Goal: Information Seeking & Learning: Learn about a topic

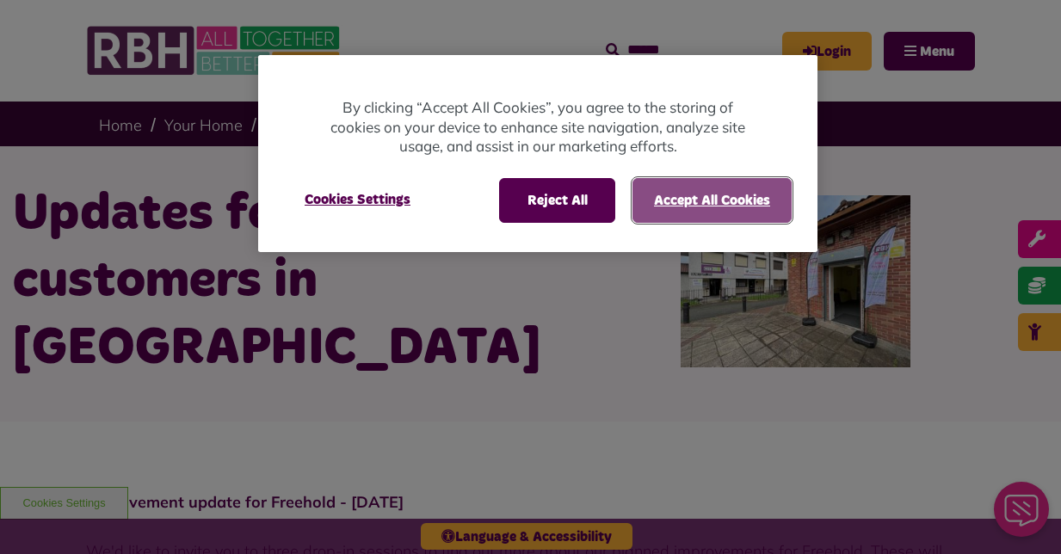
click at [707, 188] on button "Accept All Cookies" at bounding box center [711, 200] width 159 height 45
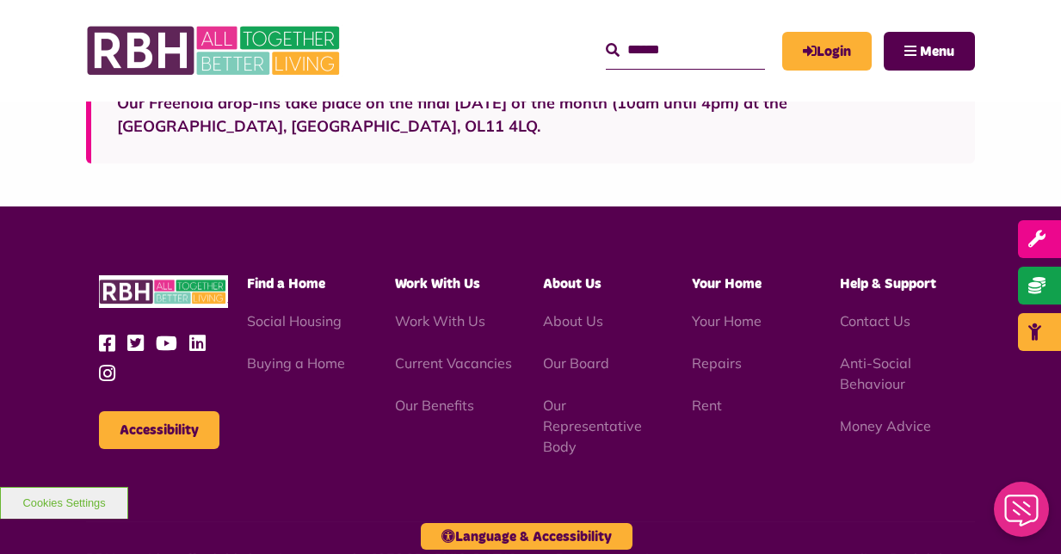
scroll to position [1709, 0]
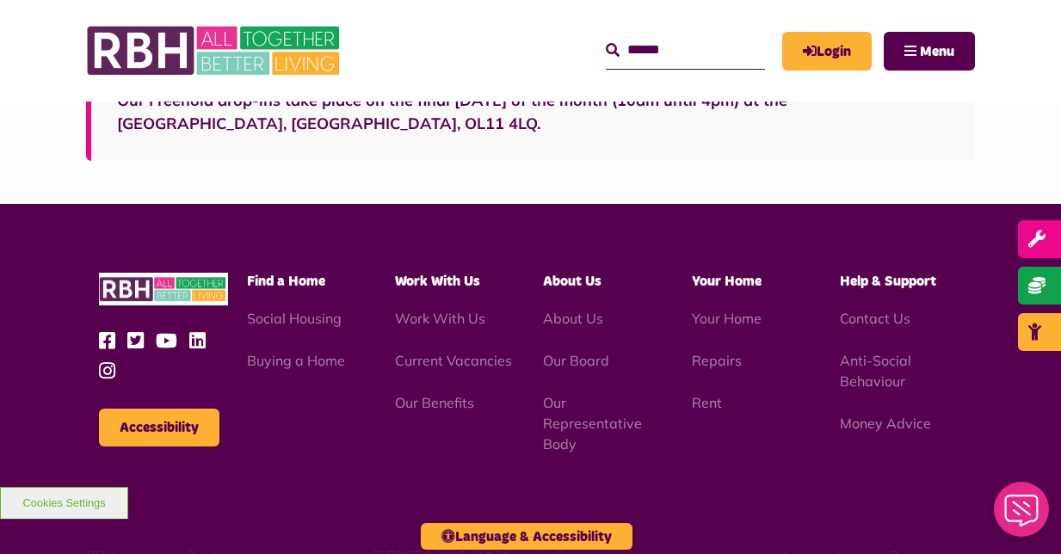
click at [563, 308] on li "About Us" at bounding box center [604, 318] width 122 height 21
click at [581, 310] on link "About Us" at bounding box center [573, 318] width 60 height 17
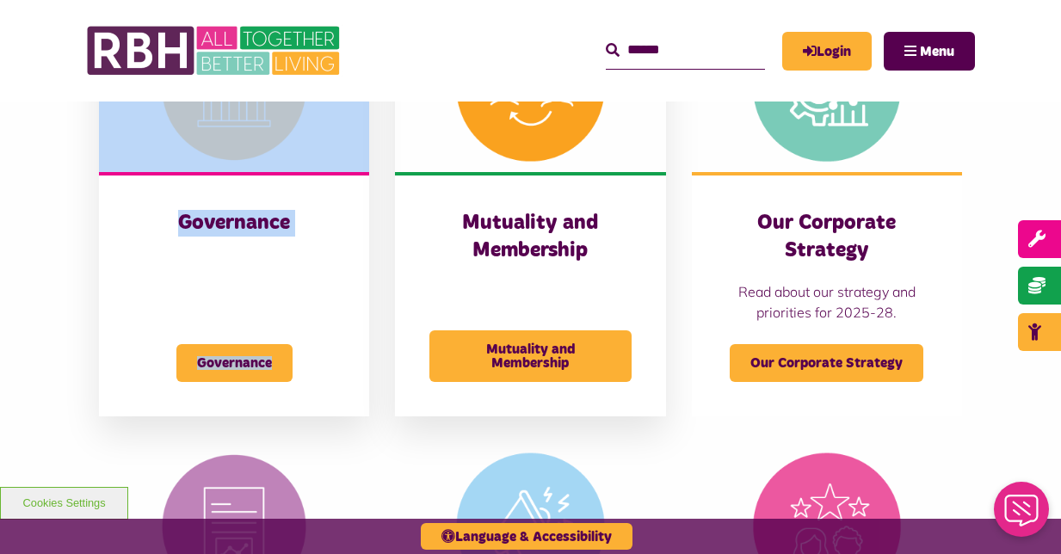
scroll to position [869, 0]
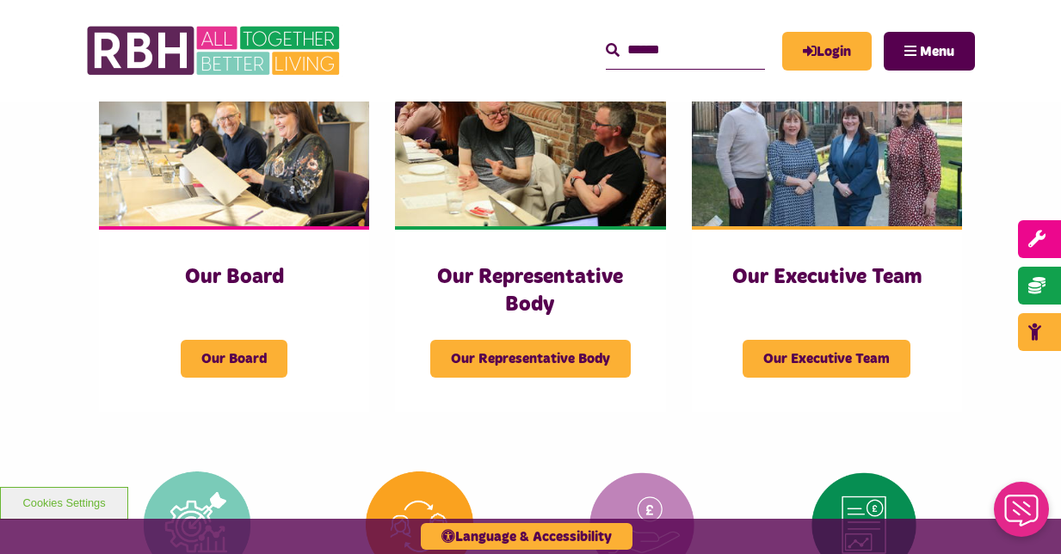
scroll to position [265, 0]
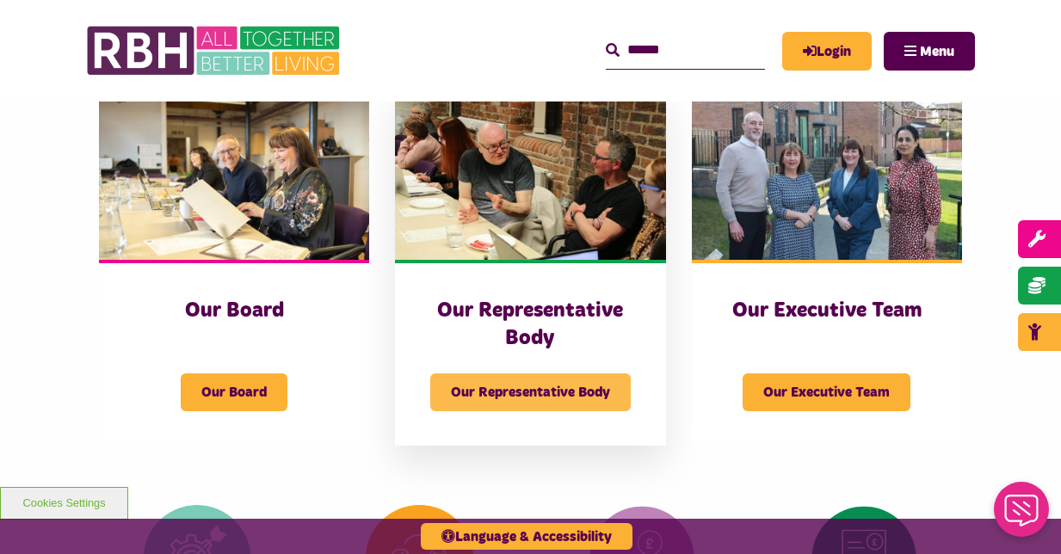
click at [587, 396] on span "Our Representative Body" at bounding box center [530, 392] width 200 height 38
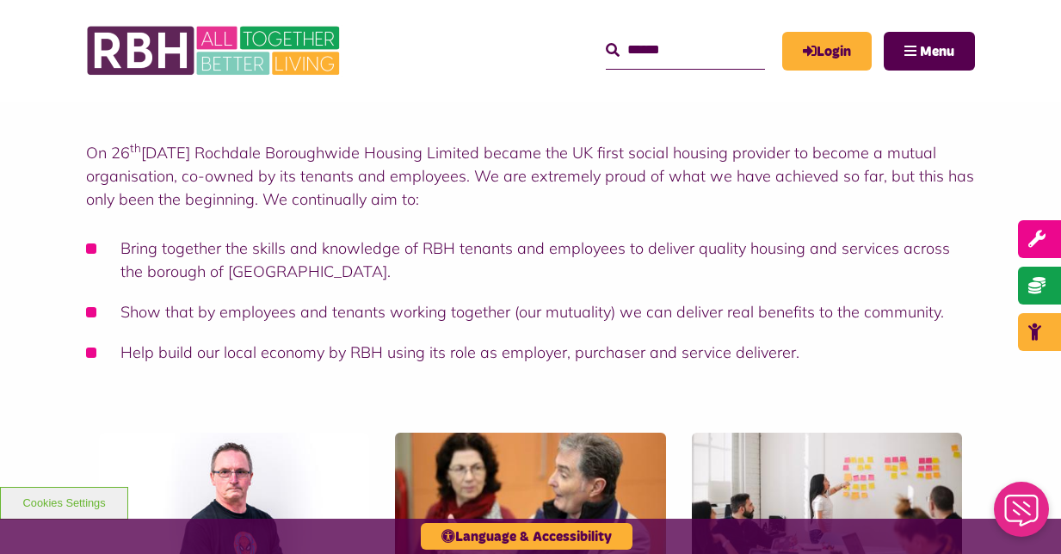
scroll to position [219, 0]
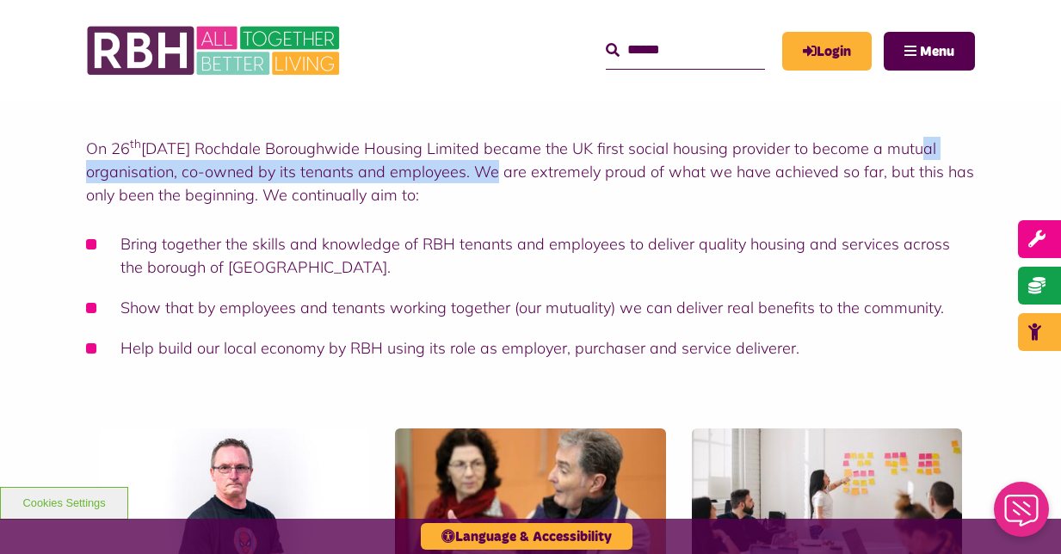
drag, startPoint x: 909, startPoint y: 152, endPoint x: 460, endPoint y: 177, distance: 449.7
click at [460, 177] on p "On 26 th June 2013 Rochdale Boroughwide Housing Limited became the UK first soc…" at bounding box center [530, 172] width 888 height 70
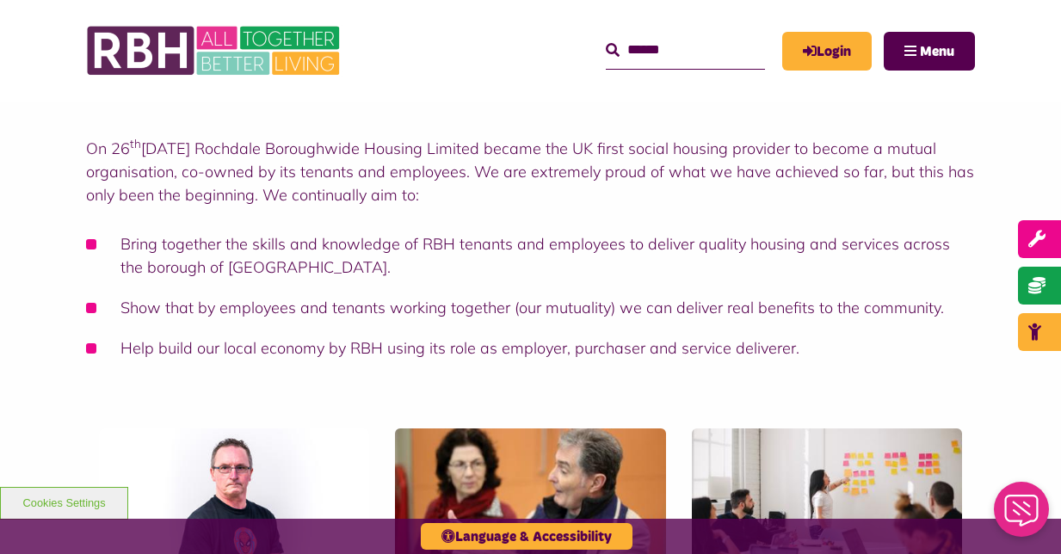
click at [455, 196] on p "On 26 th June 2013 Rochdale Boroughwide Housing Limited became the UK first soc…" at bounding box center [530, 172] width 888 height 70
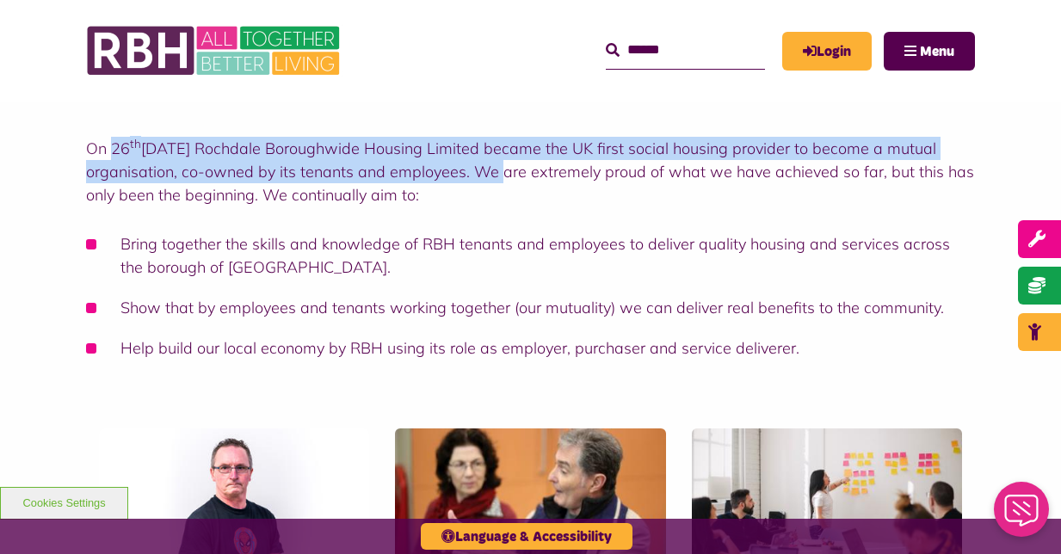
drag, startPoint x: 114, startPoint y: 150, endPoint x: 464, endPoint y: 168, distance: 351.4
click at [464, 168] on p "On 26 th June 2013 Rochdale Boroughwide Housing Limited became the UK first soc…" at bounding box center [530, 172] width 888 height 70
copy p "26 th June 2013 Rochdale Boroughwide Housing Limited became the UK first social…"
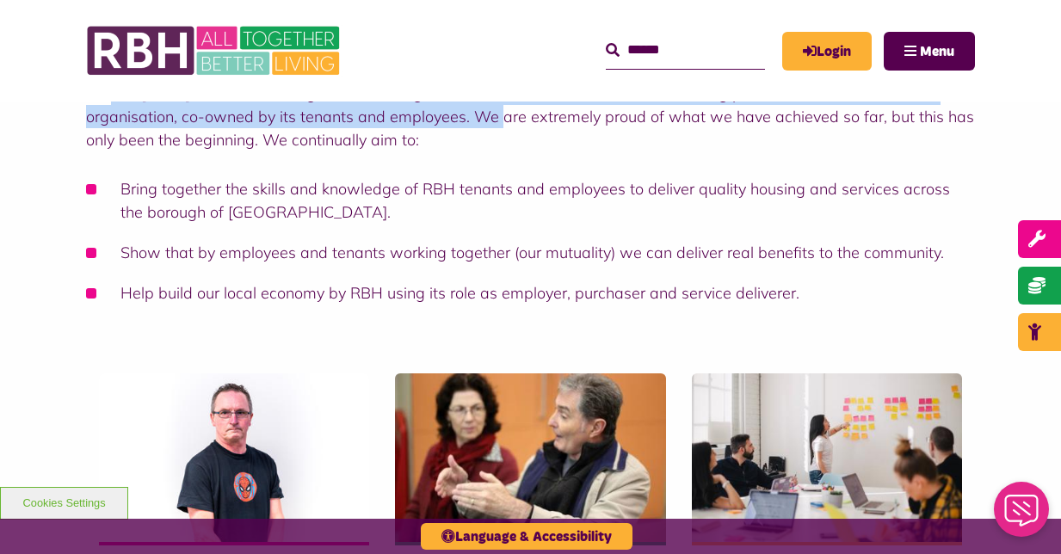
scroll to position [261, 0]
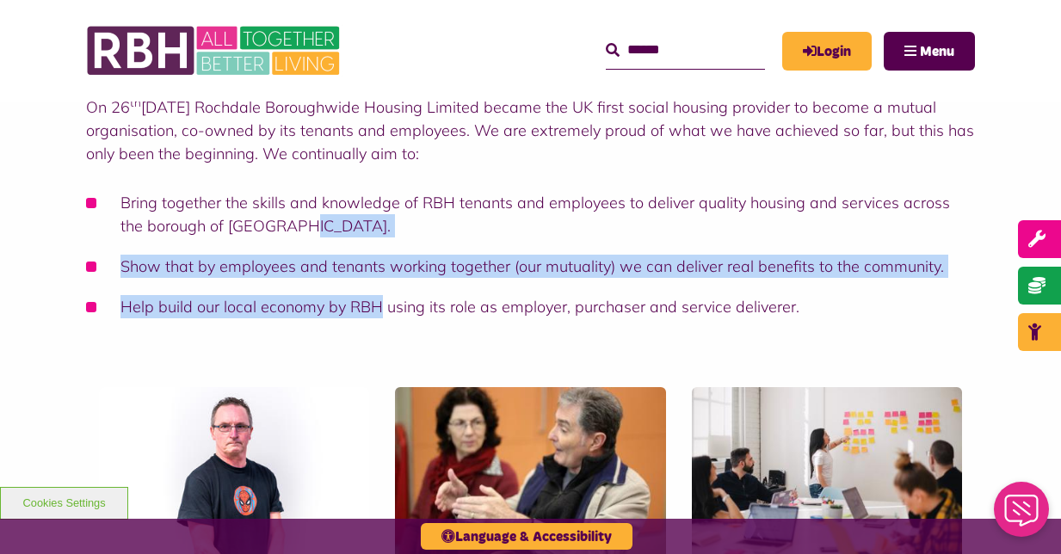
drag, startPoint x: 374, startPoint y: 311, endPoint x: 381, endPoint y: 216, distance: 95.7
click at [381, 216] on ul "Bring together the skills and knowledge of RBH tenants and employees to deliver…" at bounding box center [530, 254] width 888 height 127
click at [381, 216] on li "Bring together the skills and knowledge of RBH tenants and employees to deliver…" at bounding box center [530, 214] width 888 height 46
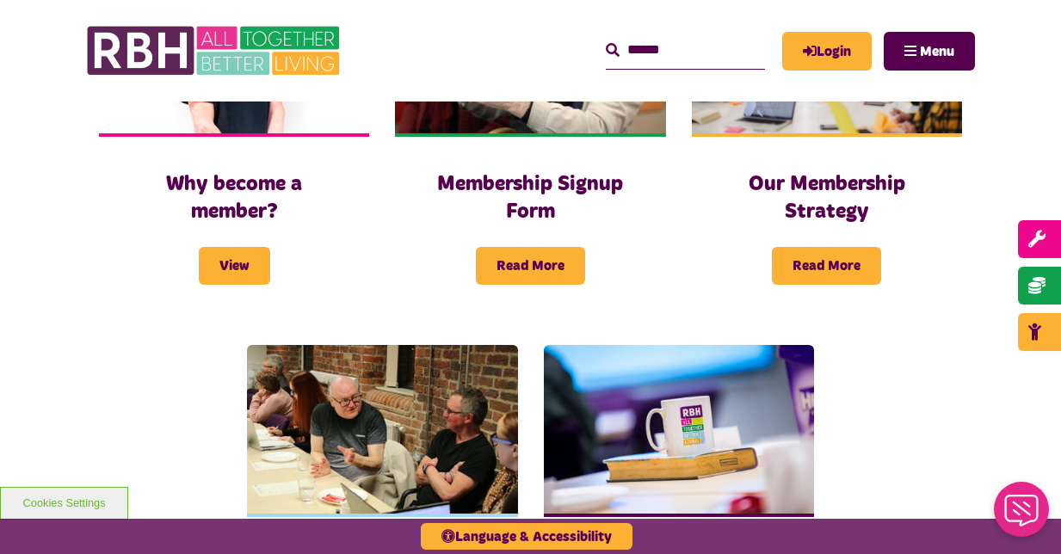
scroll to position [655, 0]
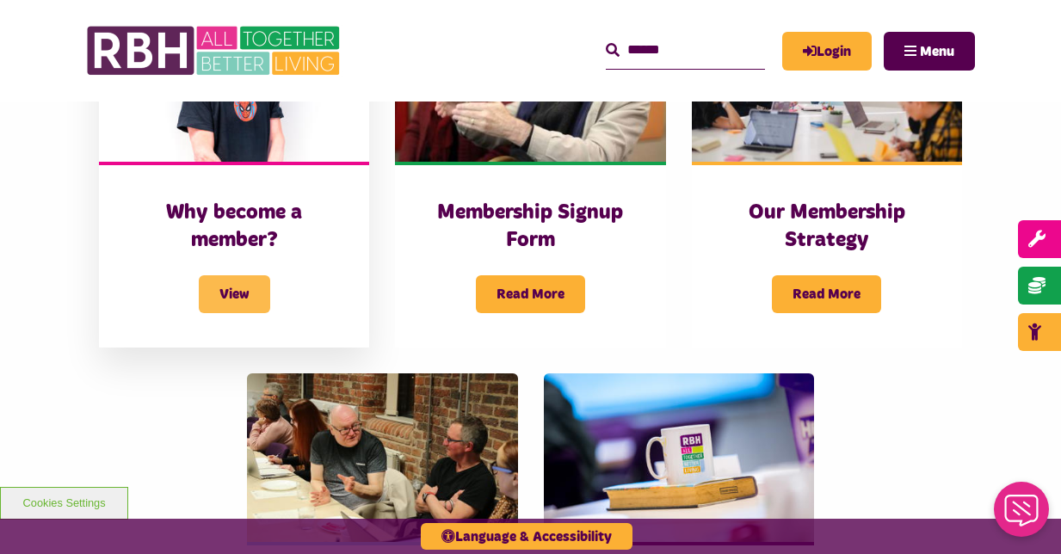
click at [246, 286] on span "View" at bounding box center [234, 294] width 71 height 38
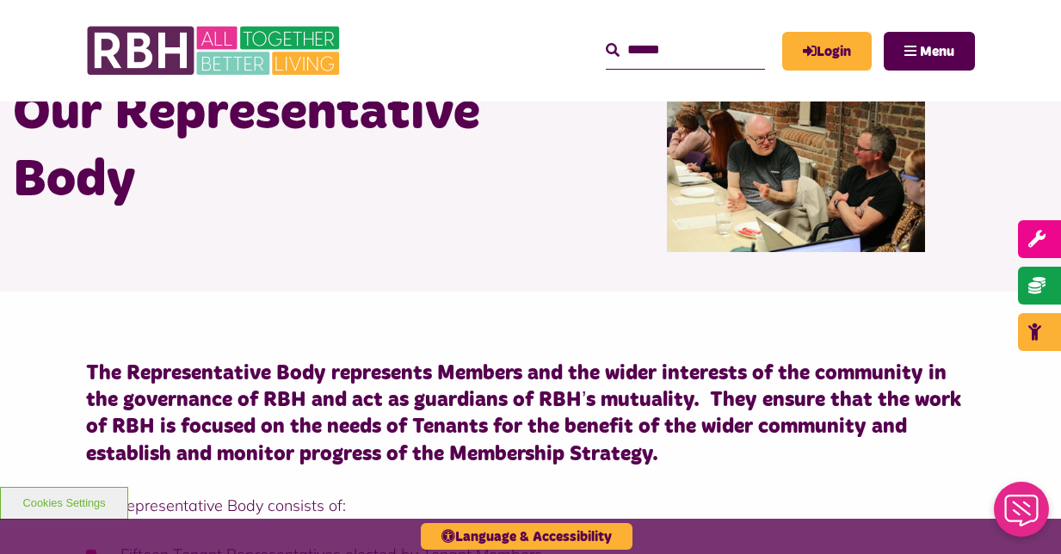
scroll to position [79, 0]
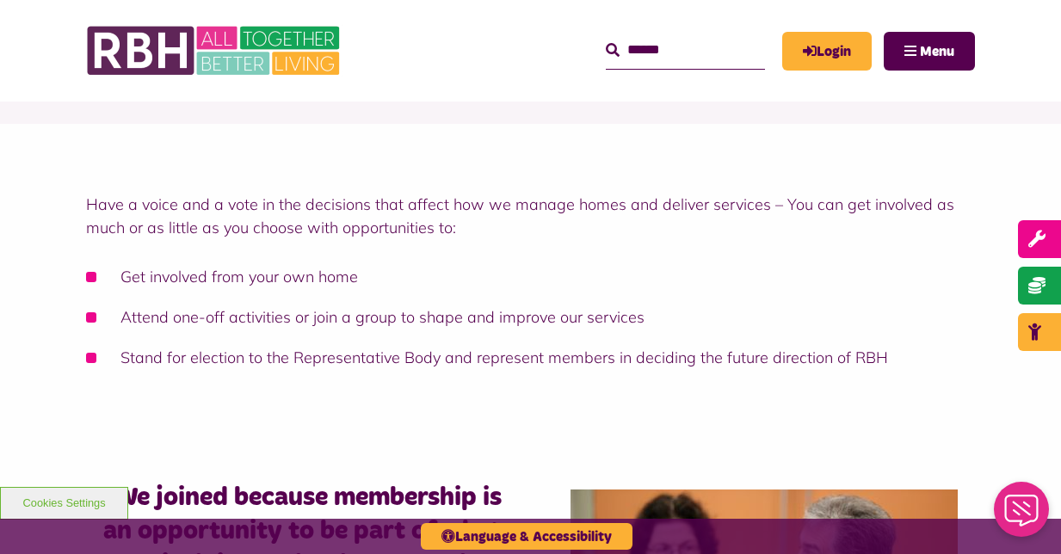
scroll to position [360, 0]
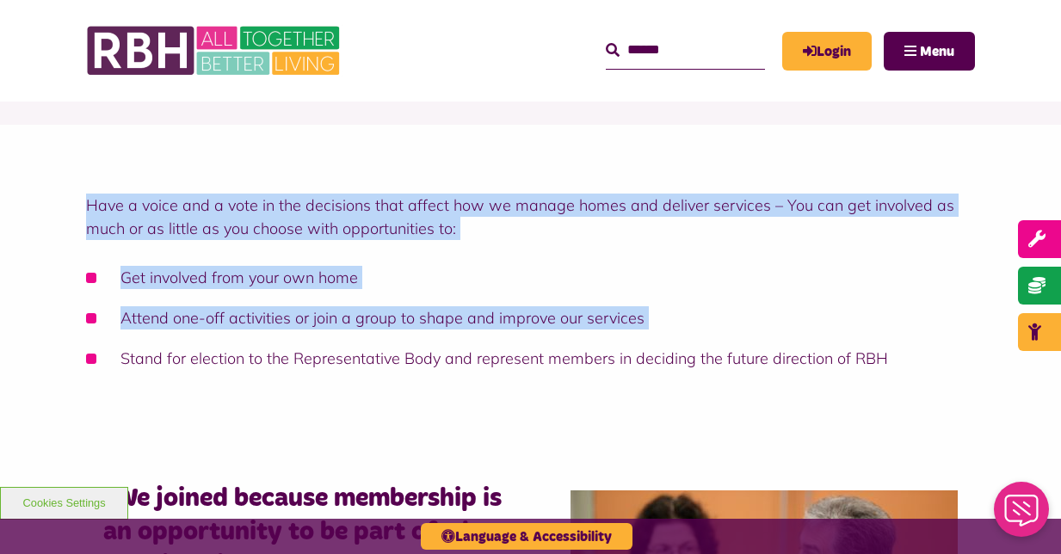
drag, startPoint x: 84, startPoint y: 204, endPoint x: 859, endPoint y: 343, distance: 787.4
click at [870, 345] on div "Have a voice and a vote in the decisions that affect how we manage homes and de…" at bounding box center [530, 277] width 1061 height 305
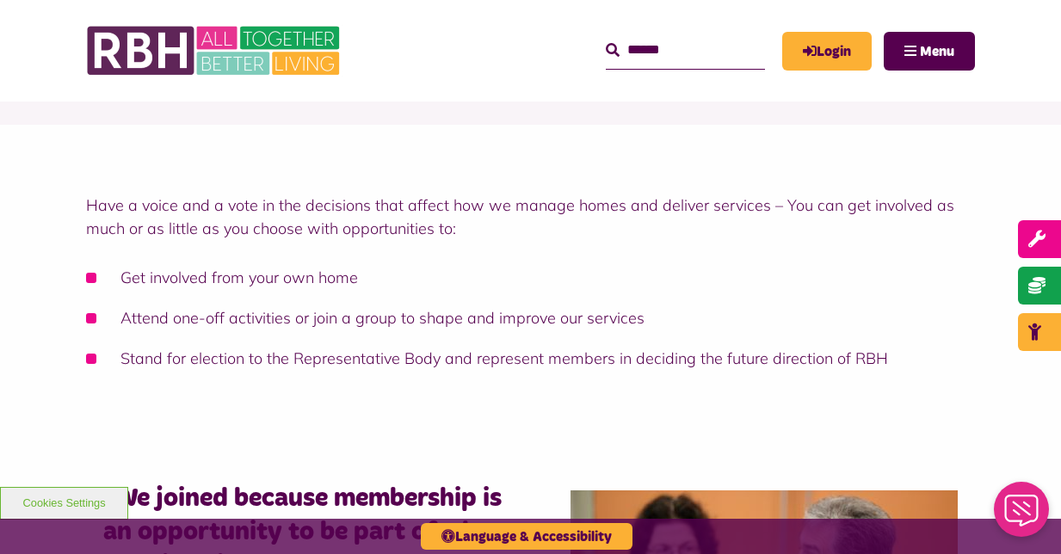
click at [886, 354] on li "Stand for election to the Representative Body and represent members in deciding…" at bounding box center [530, 358] width 888 height 23
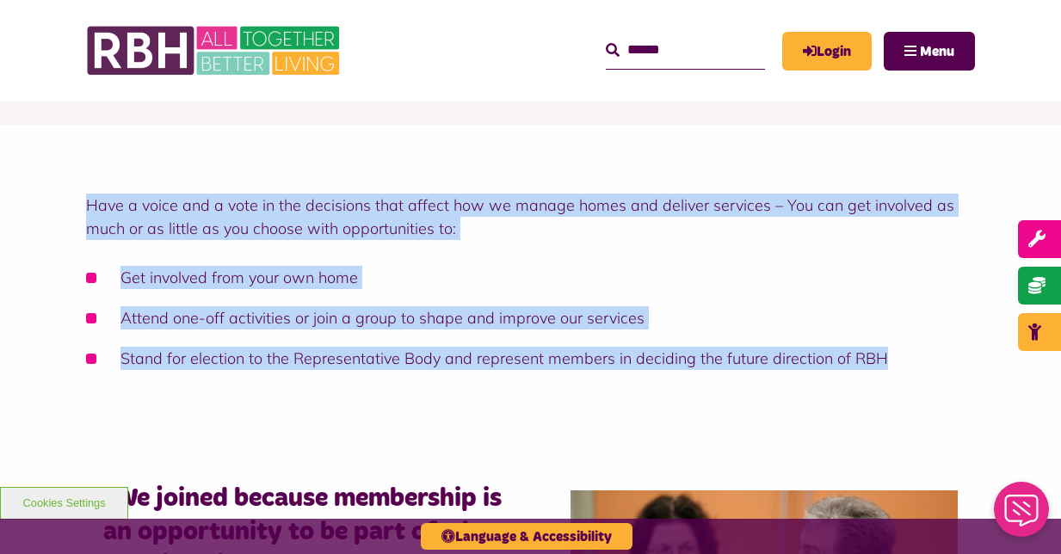
drag, startPoint x: 833, startPoint y: 347, endPoint x: 83, endPoint y: 202, distance: 764.8
click at [83, 202] on div "Have a voice and a vote in the decisions that affect how we manage homes and de…" at bounding box center [530, 277] width 1061 height 305
copy div "Have a voice and a vote in the decisions that affect how we manage homes and de…"
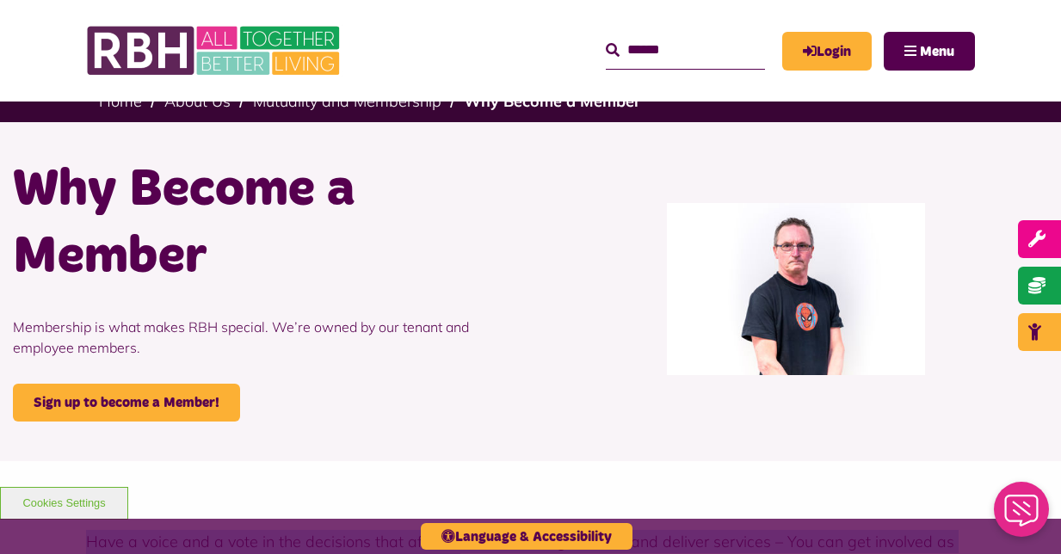
scroll to position [0, 0]
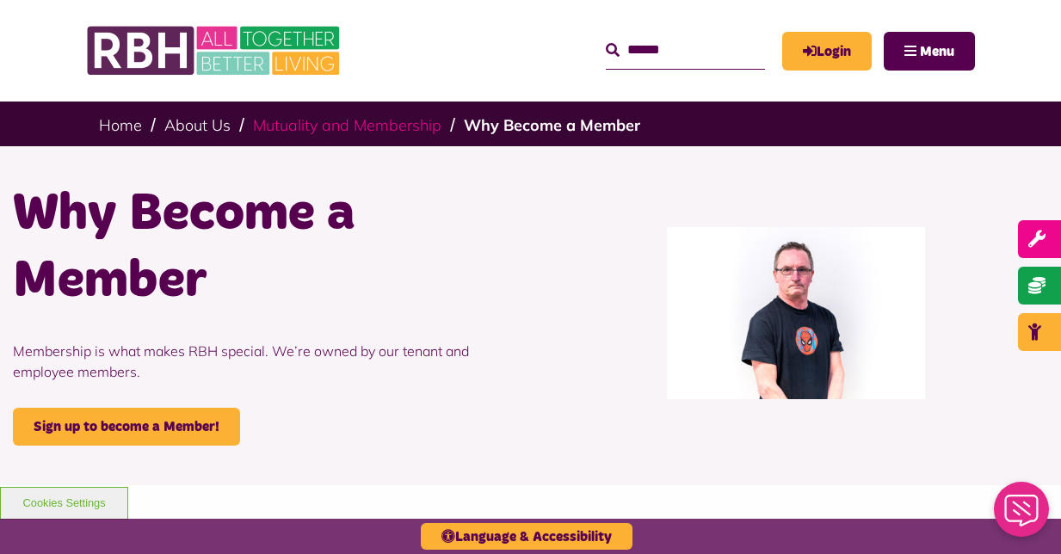
click at [406, 125] on link "Mutuality and Membership" at bounding box center [347, 125] width 188 height 20
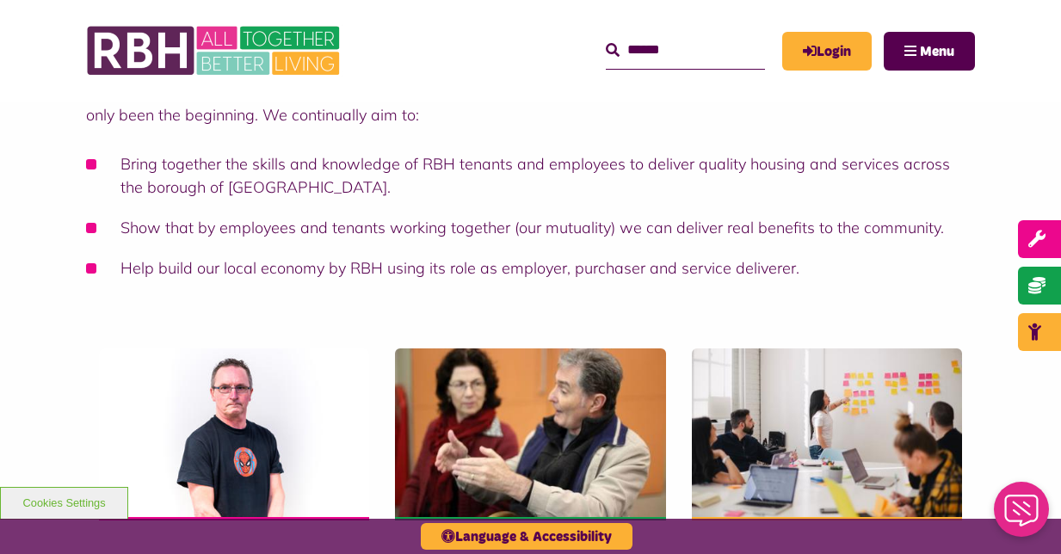
scroll to position [304, 0]
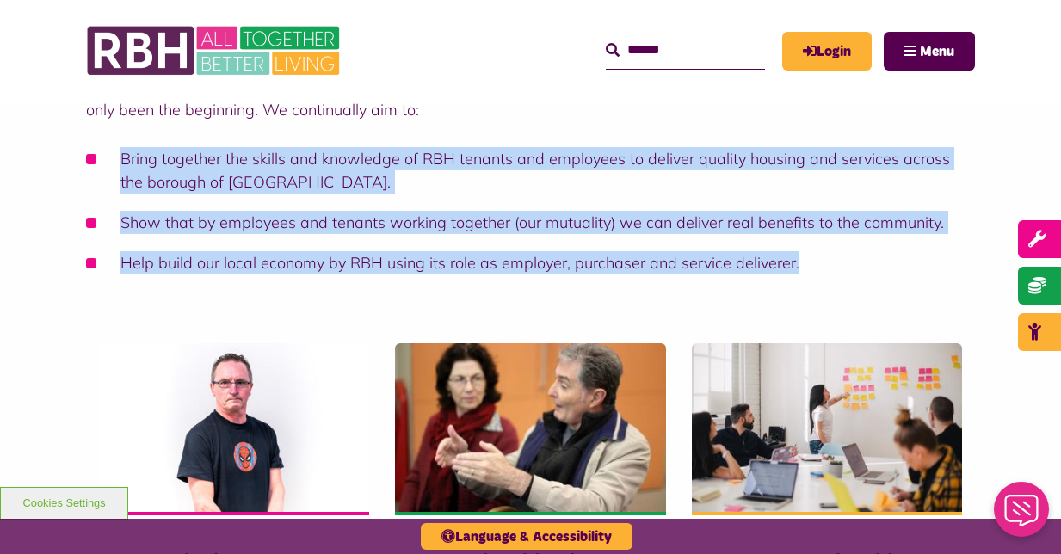
drag, startPoint x: 119, startPoint y: 156, endPoint x: 822, endPoint y: 263, distance: 711.7
click at [822, 263] on ul "Bring together the skills and knowledge of RBH tenants and employees to deliver…" at bounding box center [530, 210] width 888 height 127
copy ul "Bring together the skills and knowledge of RBH tenants and employees to deliver…"
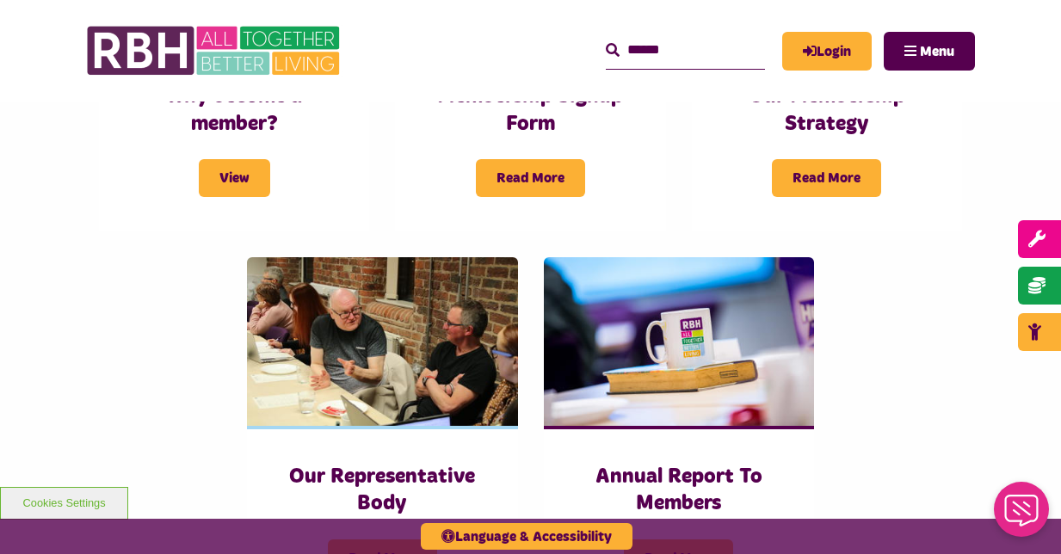
scroll to position [778, 0]
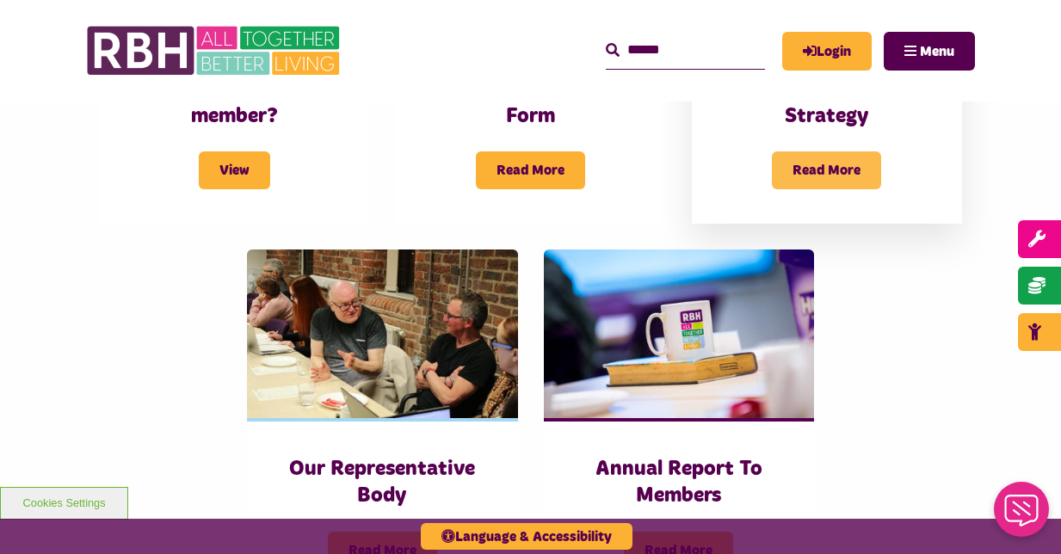
click at [827, 165] on span "Read More" at bounding box center [826, 170] width 109 height 38
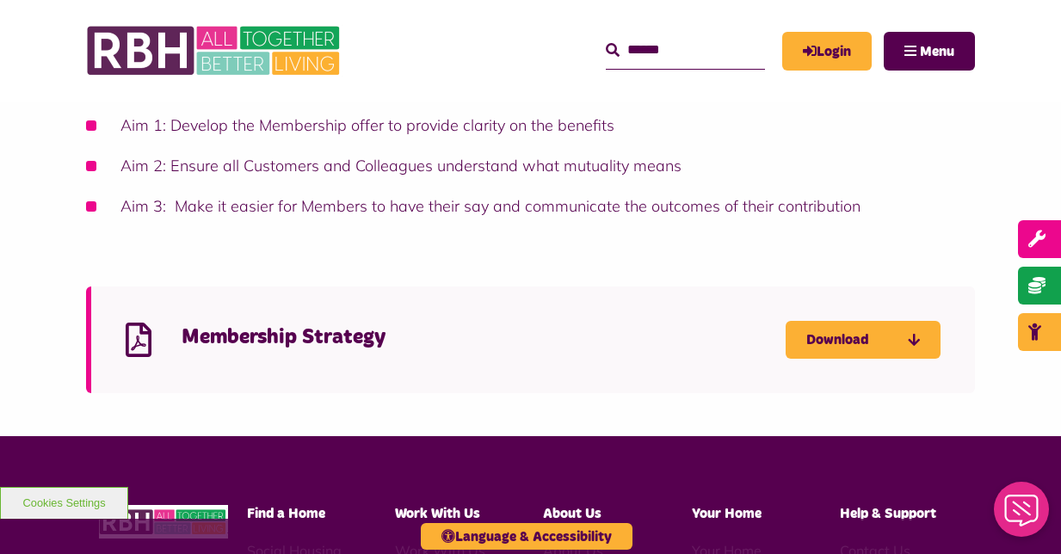
scroll to position [597, 0]
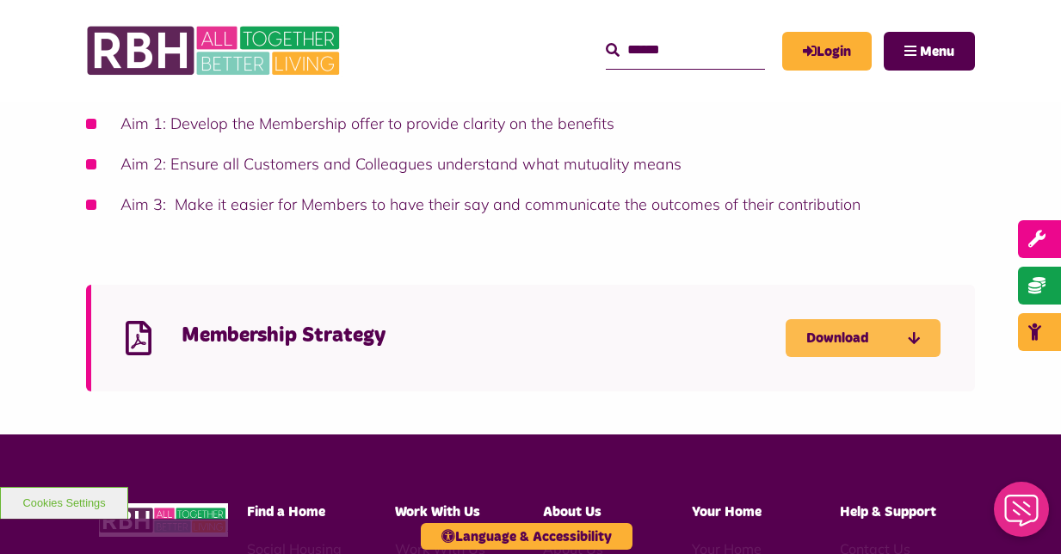
click at [846, 335] on link "Download" at bounding box center [862, 338] width 155 height 38
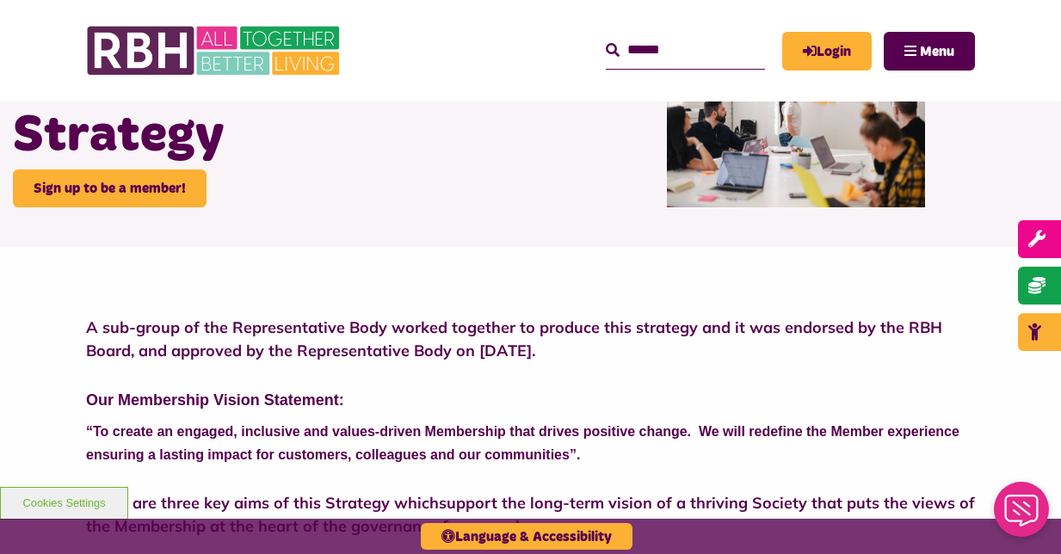
scroll to position [147, 0]
